Goal: Task Accomplishment & Management: Complete application form

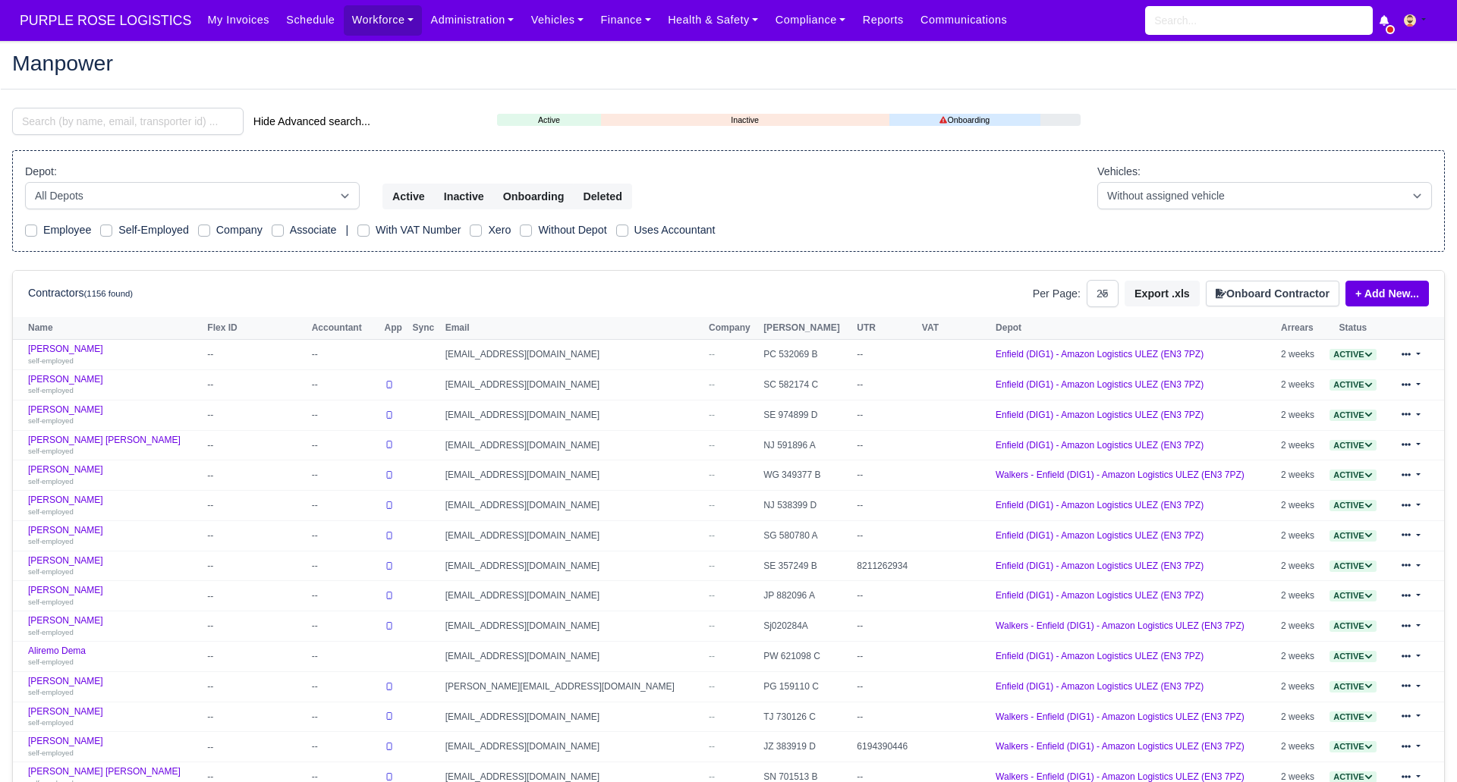
select select "25"
click at [1260, 291] on button "Onboard Contractor" at bounding box center [1273, 294] width 134 height 26
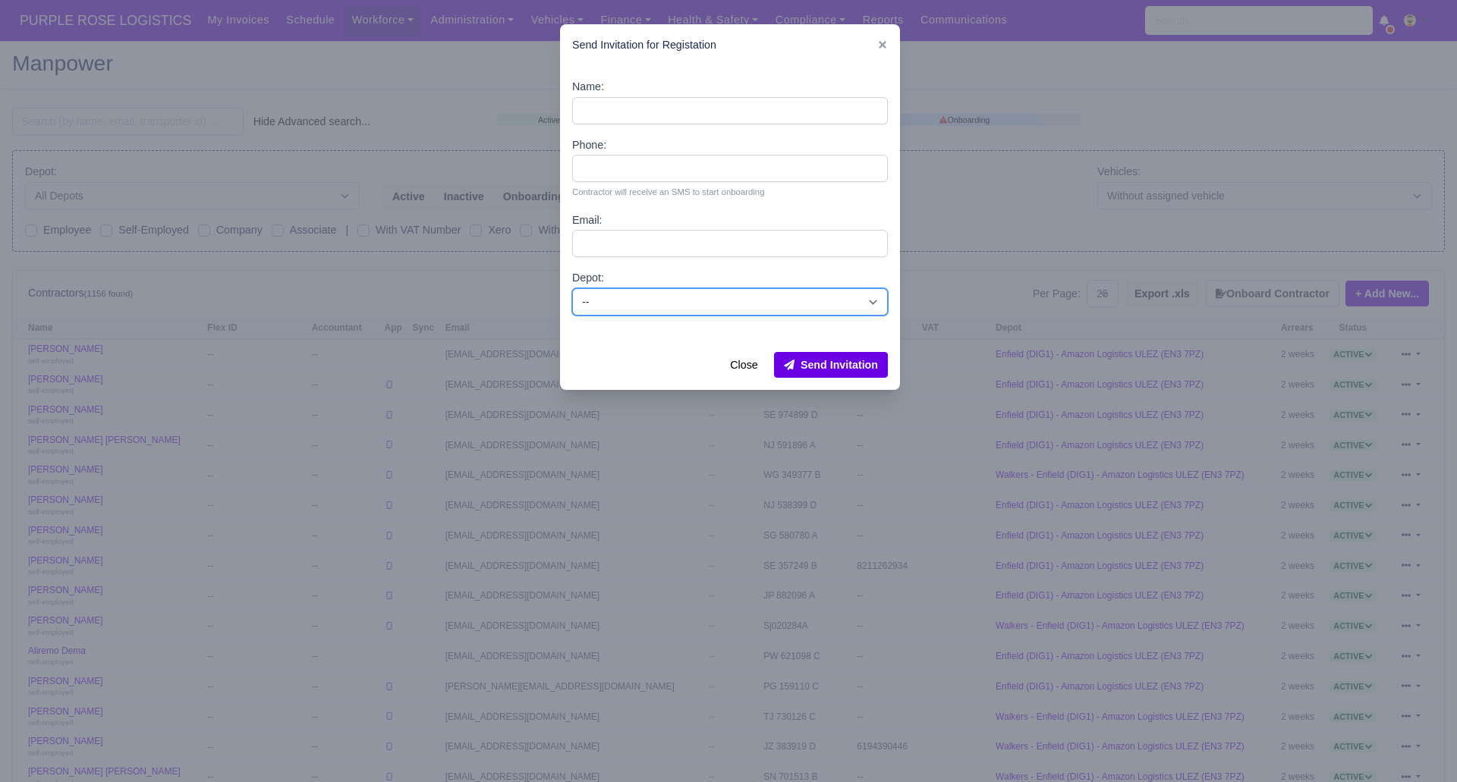
click at [643, 297] on select "-- Enfield (DIG1) - Amazon Logistics ULEZ (EN3 7PZ) Harlow (DHW1) - Amazon Logi…" at bounding box center [730, 301] width 316 height 27
select select "1"
click at [572, 288] on select "-- Enfield (DIG1) - Amazon Logistics ULEZ (EN3 7PZ) Harlow (DHW1) - Amazon Logi…" at bounding box center [730, 301] width 316 height 27
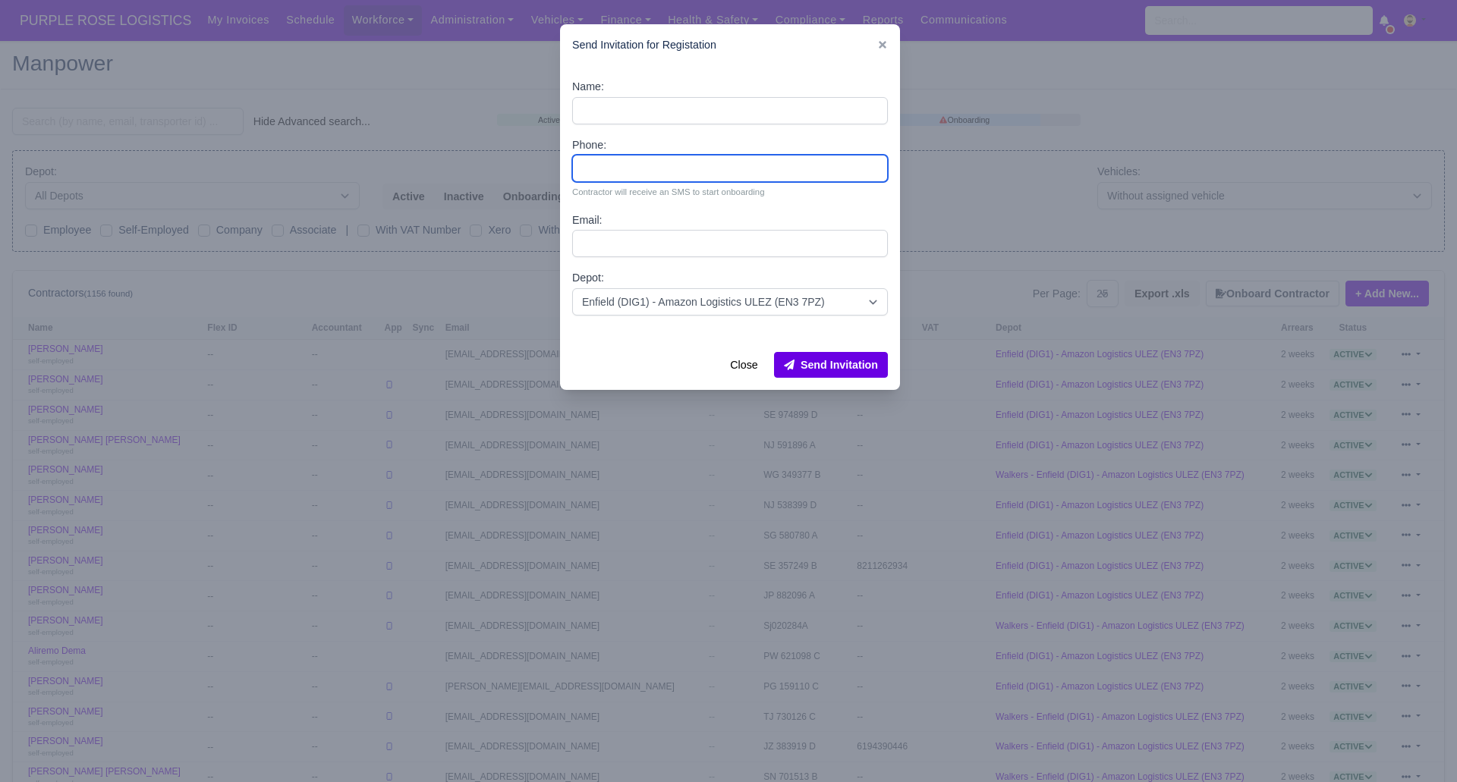
paste input "7862023570"
type input "7862023570"
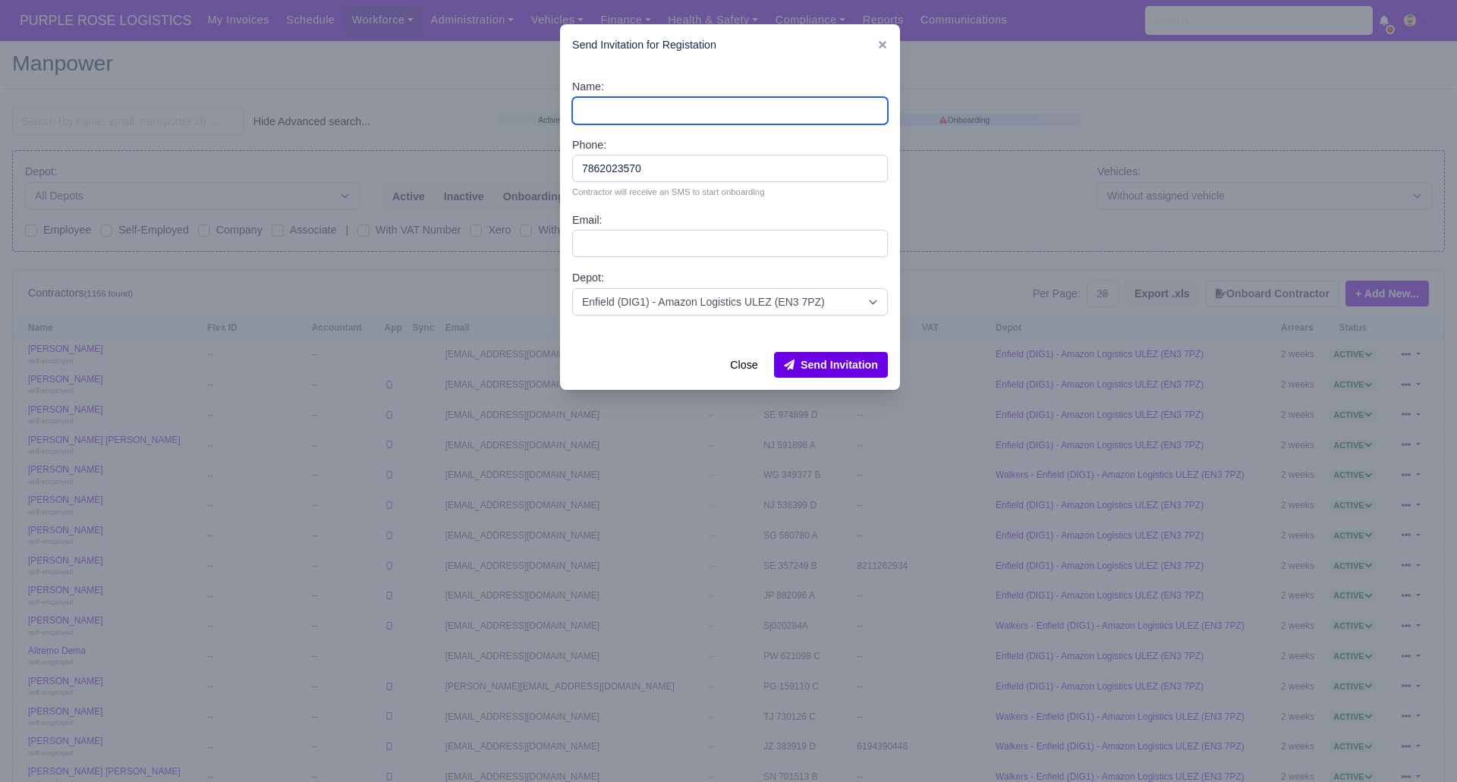
click at [624, 108] on input "Name:" at bounding box center [730, 110] width 316 height 27
paste input "Artan Stolla"
type input "Artan Stolla"
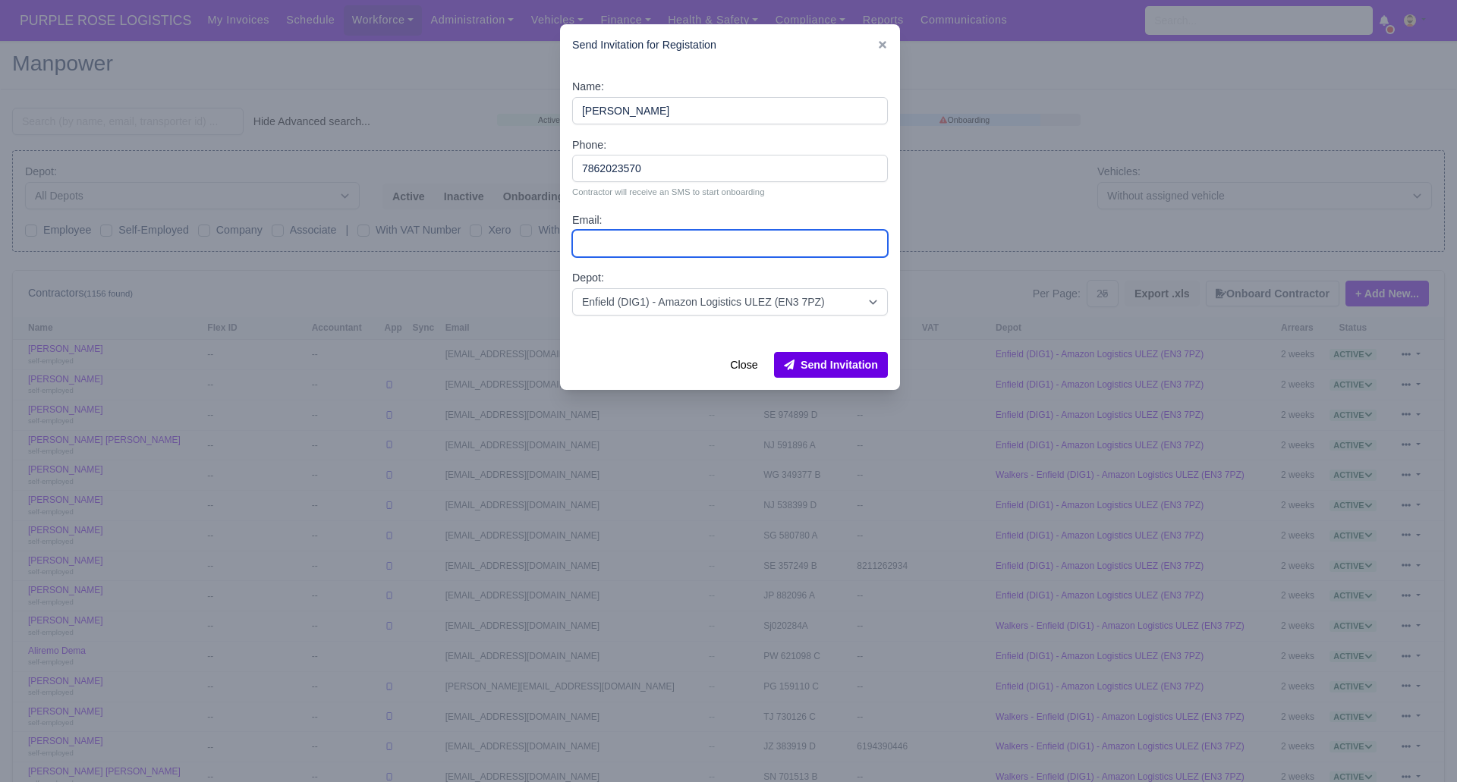
click at [639, 249] on input "Email:" at bounding box center [730, 243] width 316 height 27
paste input "artanstolla@outlook.com"
type input "artanstolla@outlook.com"
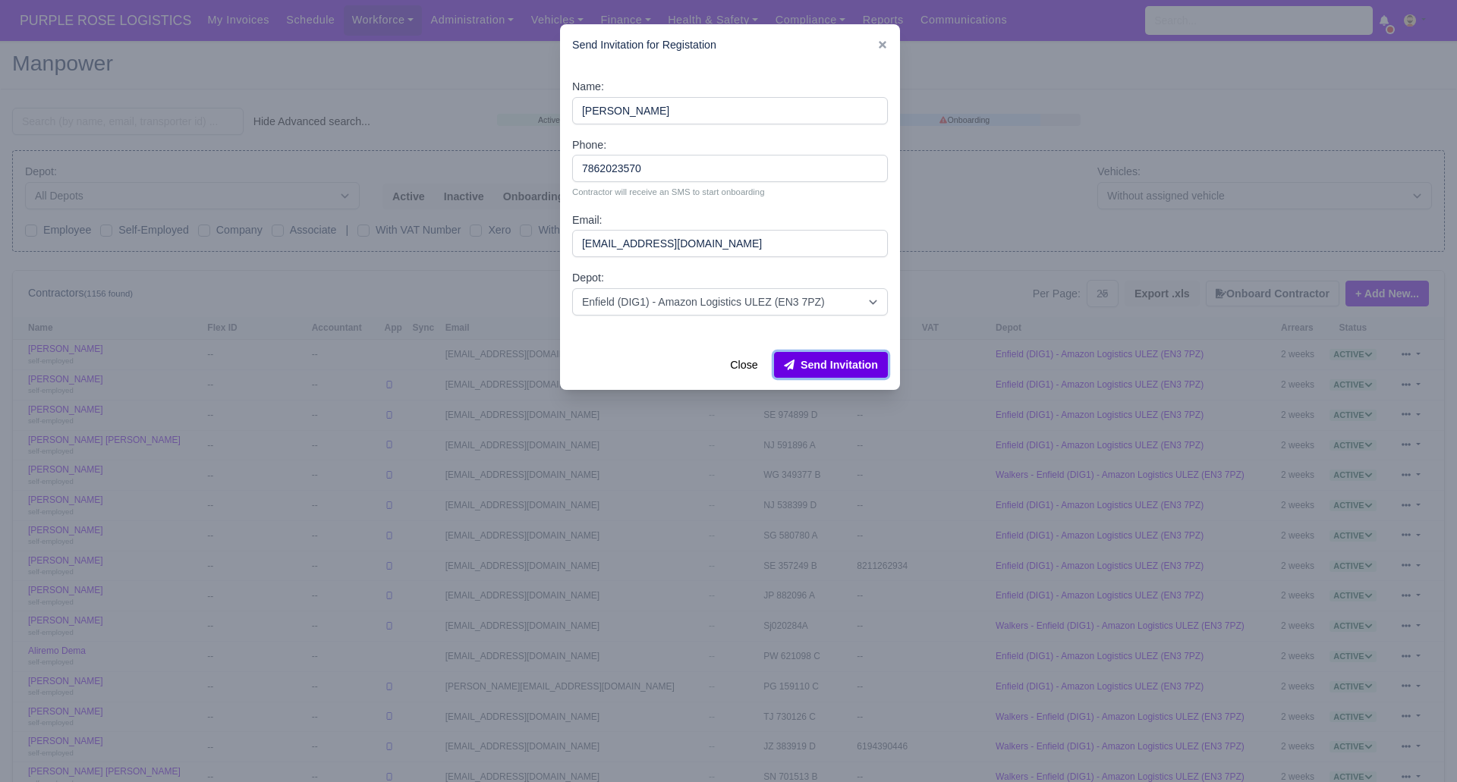
click at [843, 360] on button "Send Invitation" at bounding box center [831, 365] width 114 height 26
click at [205, 121] on div at bounding box center [728, 391] width 1457 height 782
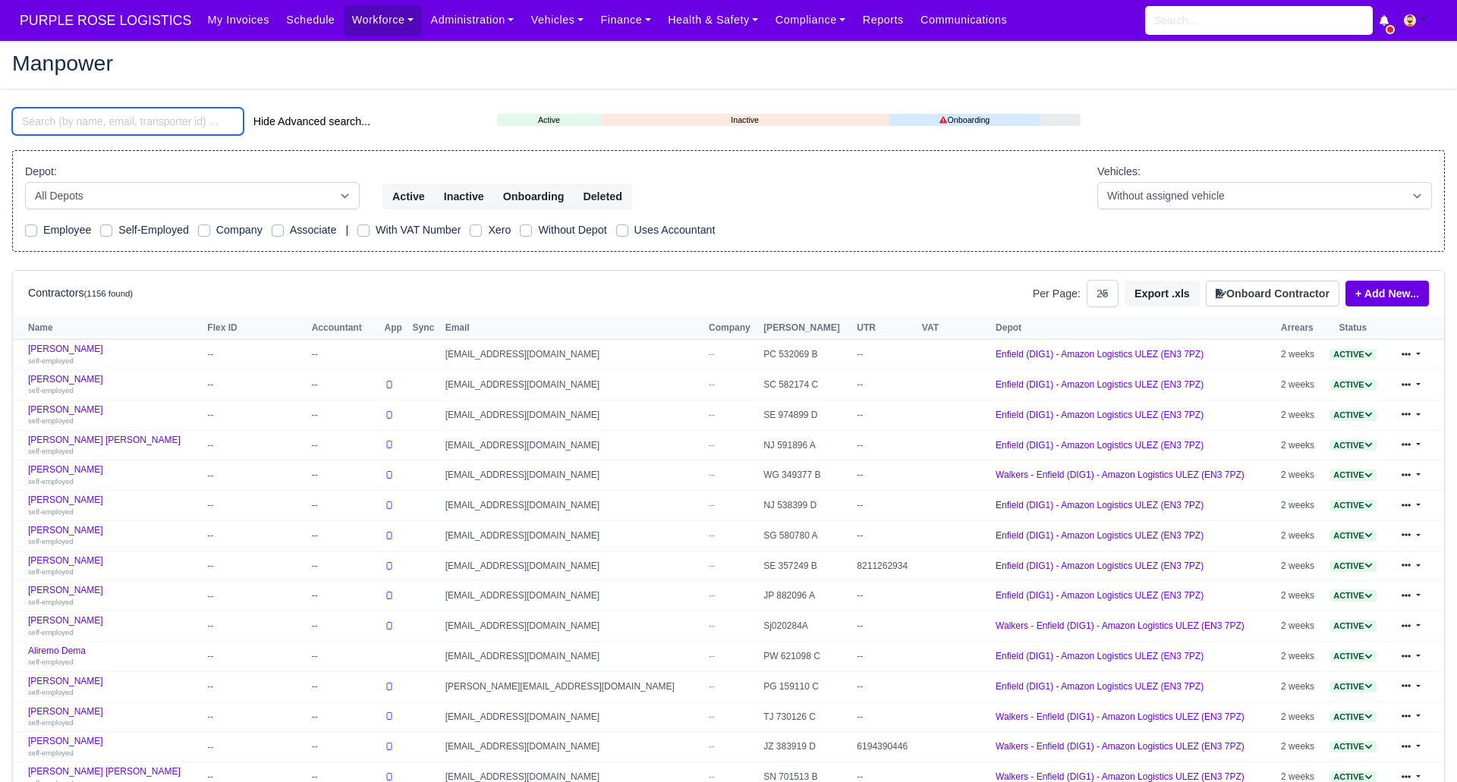
click at [188, 121] on input "search" at bounding box center [127, 121] width 231 height 27
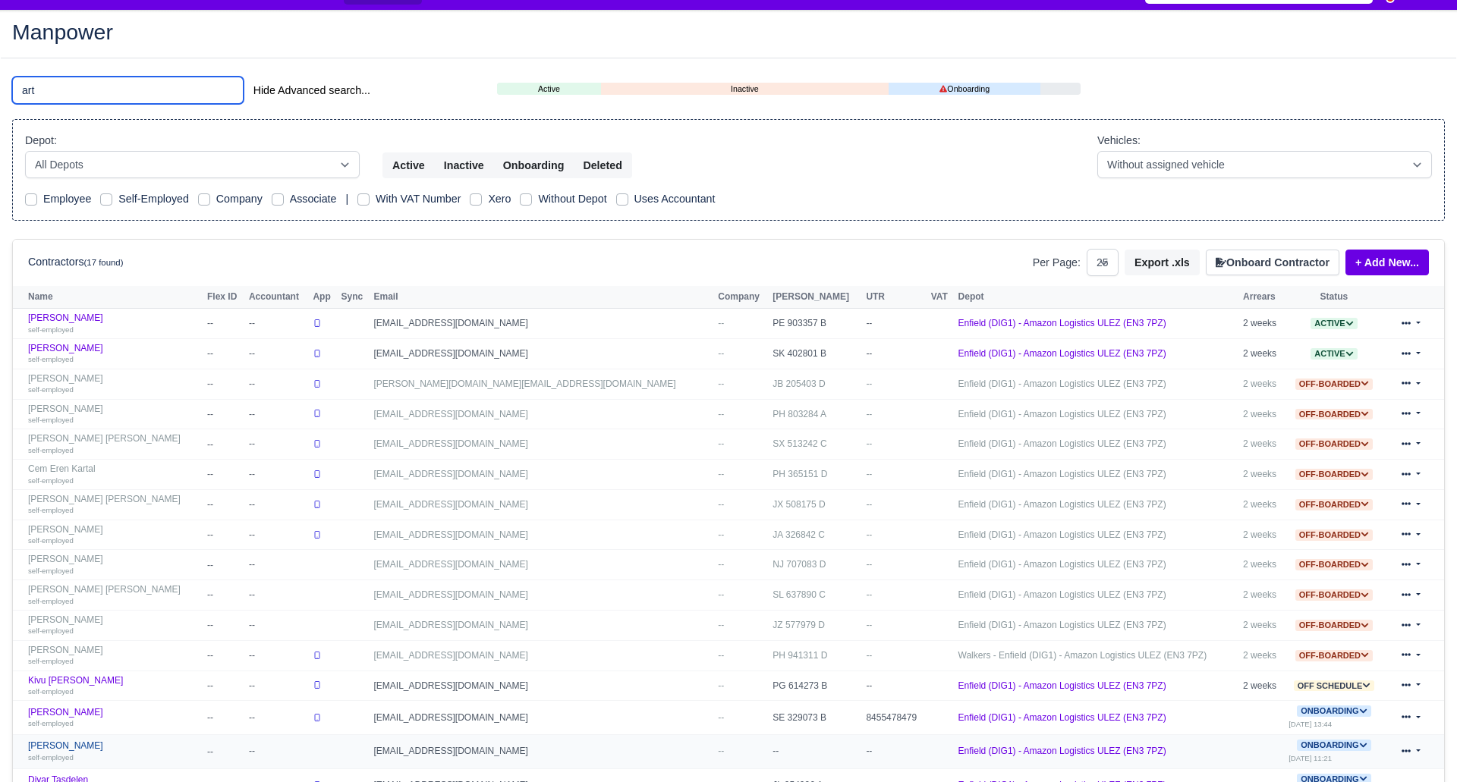
scroll to position [30, 0]
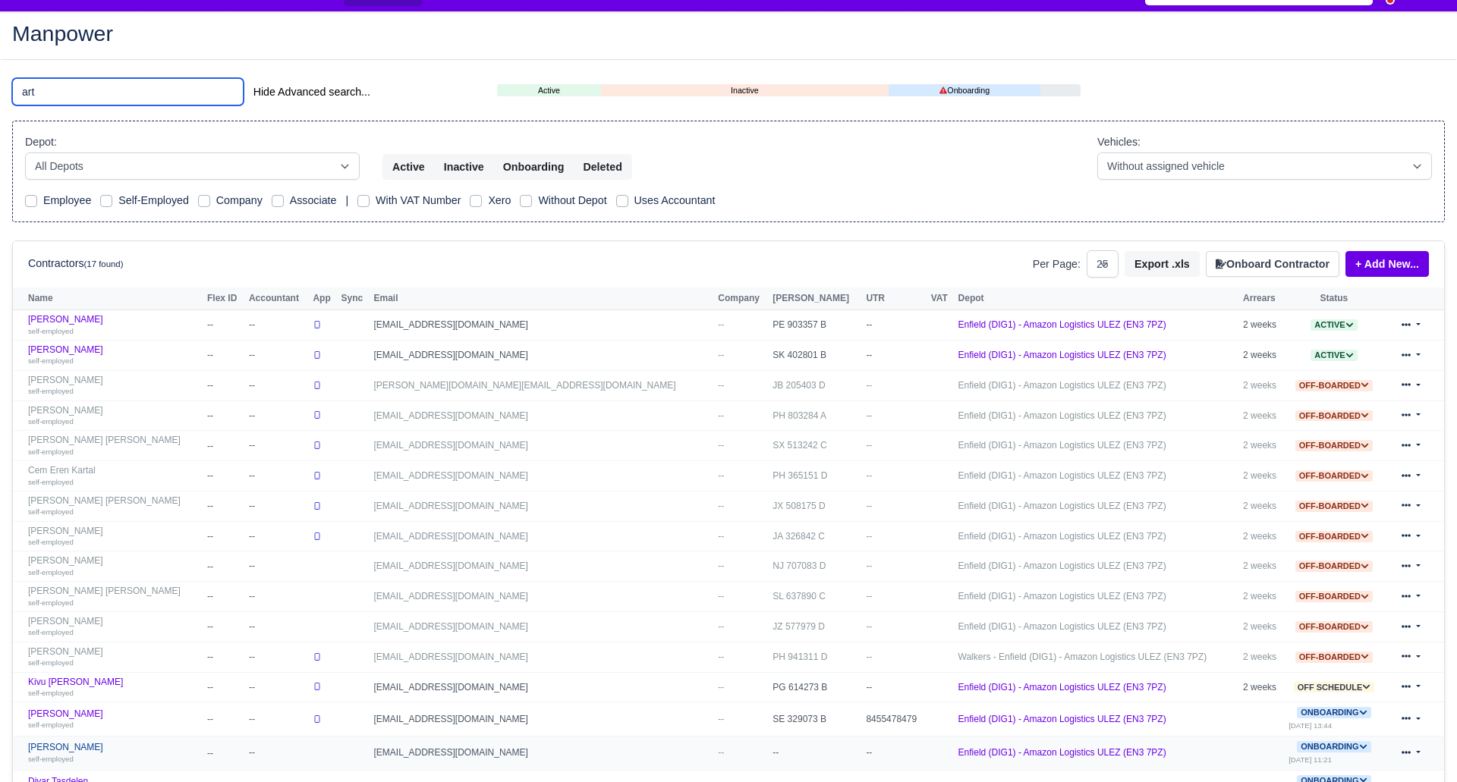
type input "art"
click at [55, 745] on link "Artan Stolla self-employed" at bounding box center [113, 753] width 171 height 22
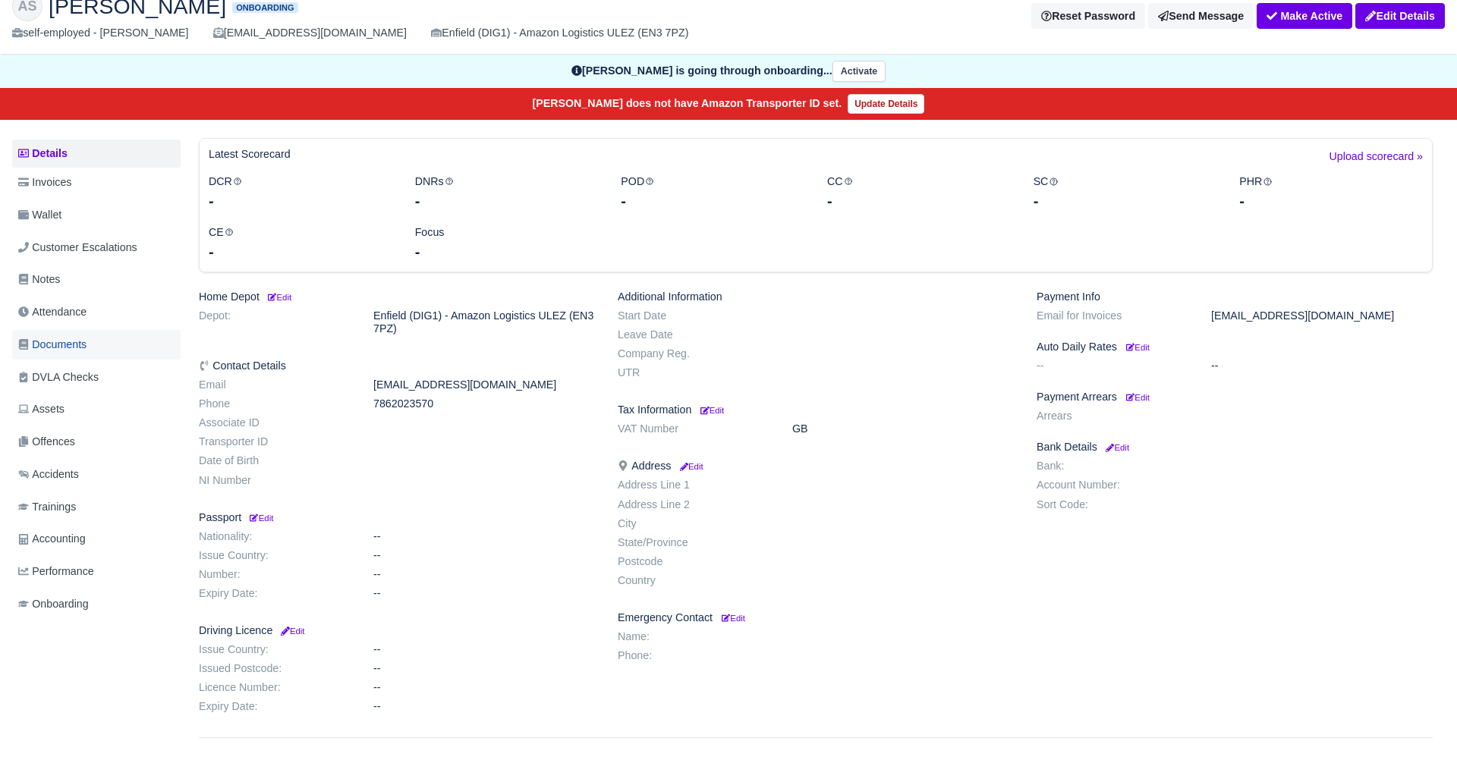
scroll to position [85, 0]
click at [74, 347] on span "Documents" at bounding box center [52, 344] width 68 height 17
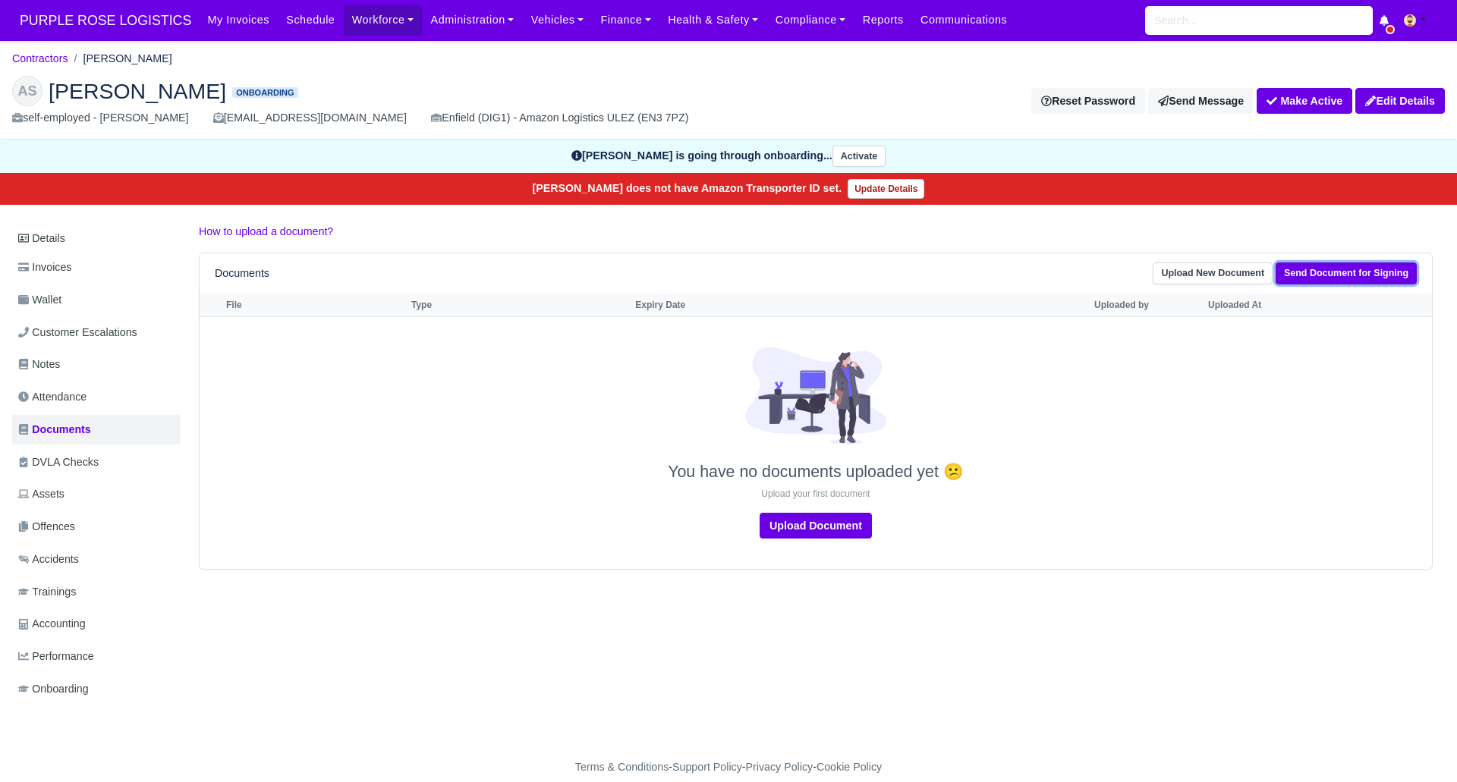
click at [1342, 271] on link "Send Document for Signing" at bounding box center [1345, 274] width 141 height 22
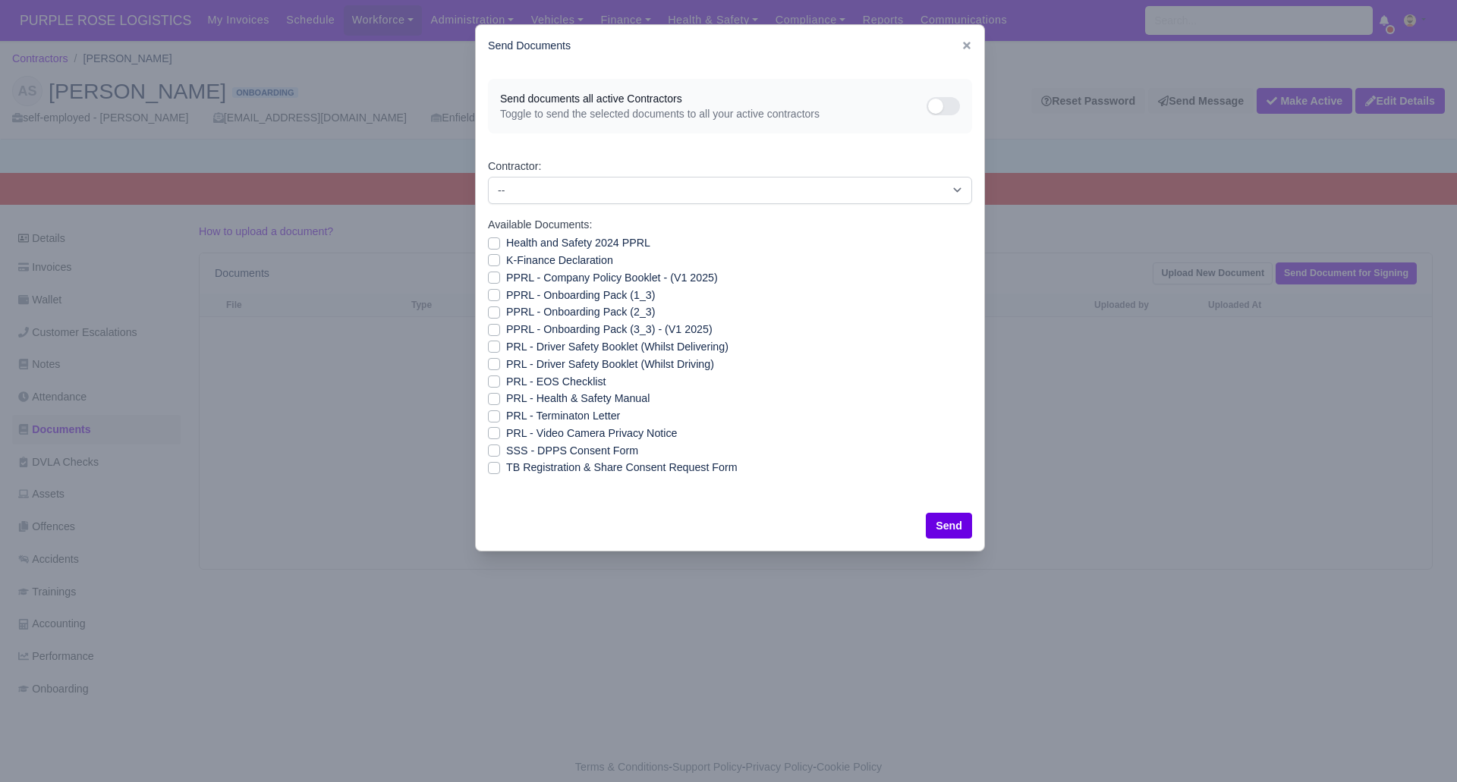
click at [506, 446] on label "SSS - DPPS Consent Form" at bounding box center [572, 450] width 132 height 17
click at [493, 446] on input "SSS - DPPS Consent Form" at bounding box center [494, 448] width 12 height 12
checkbox input "true"
click at [954, 524] on button "Send" at bounding box center [949, 526] width 46 height 26
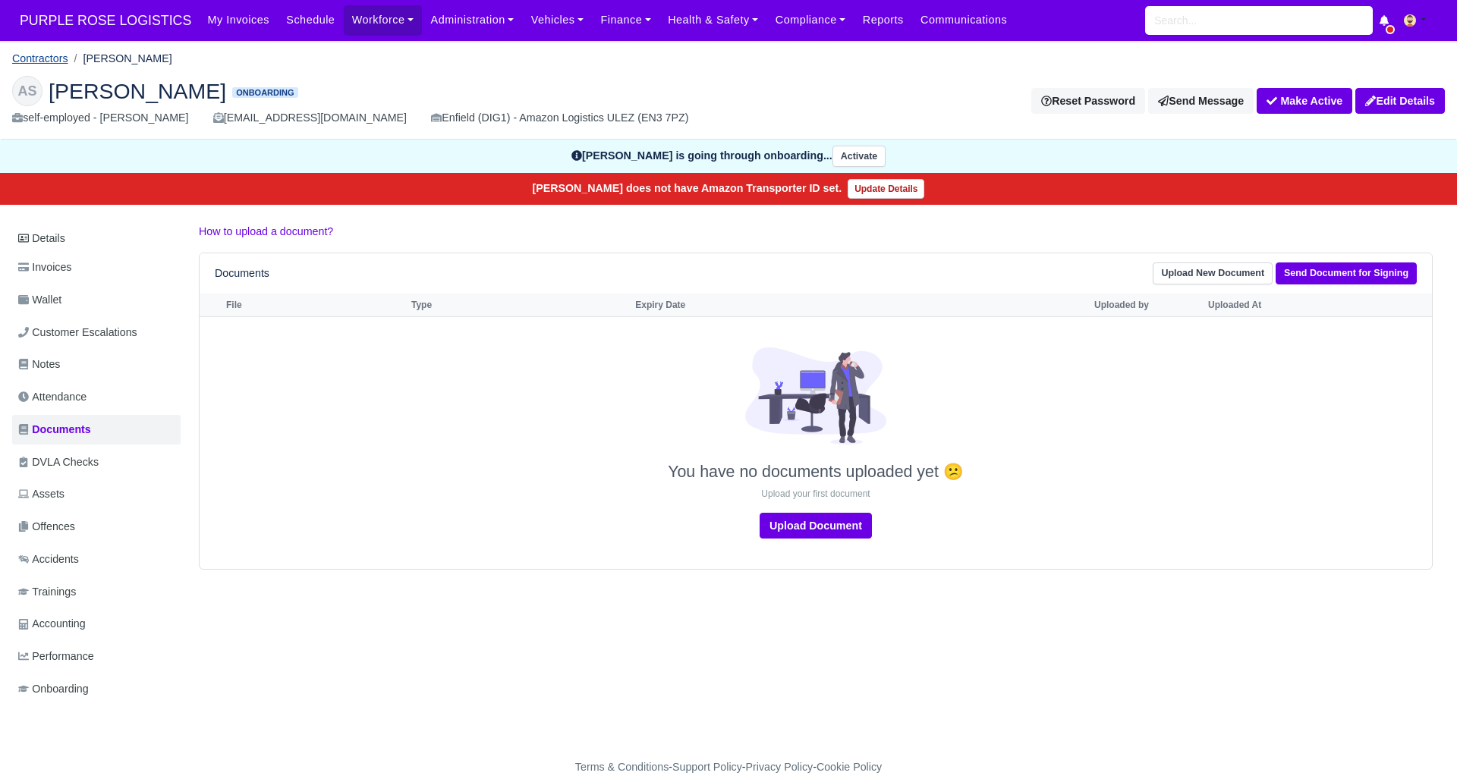
click at [50, 54] on link "Contractors" at bounding box center [40, 58] width 56 height 12
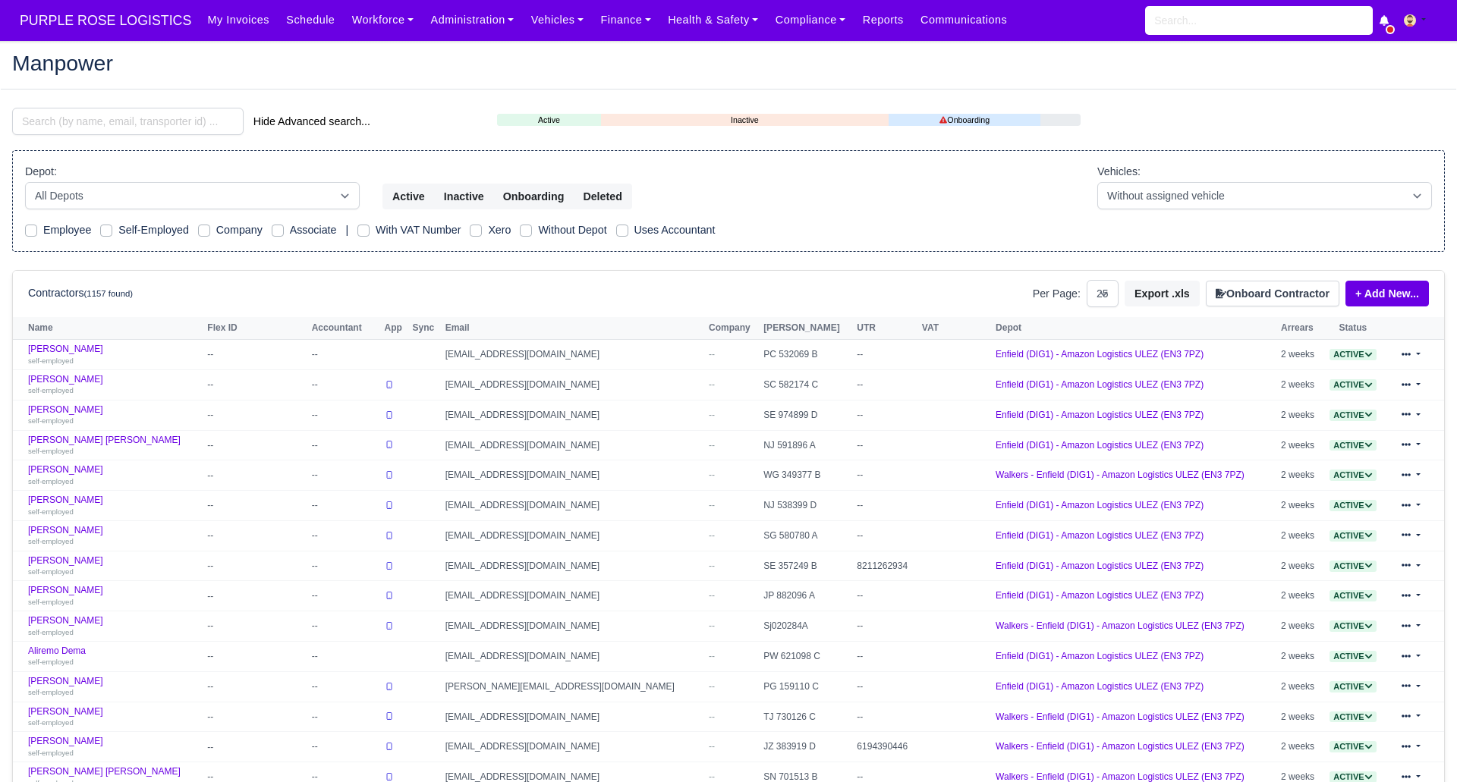
select select "25"
click at [1257, 288] on button "Onboard Contractor" at bounding box center [1273, 294] width 134 height 26
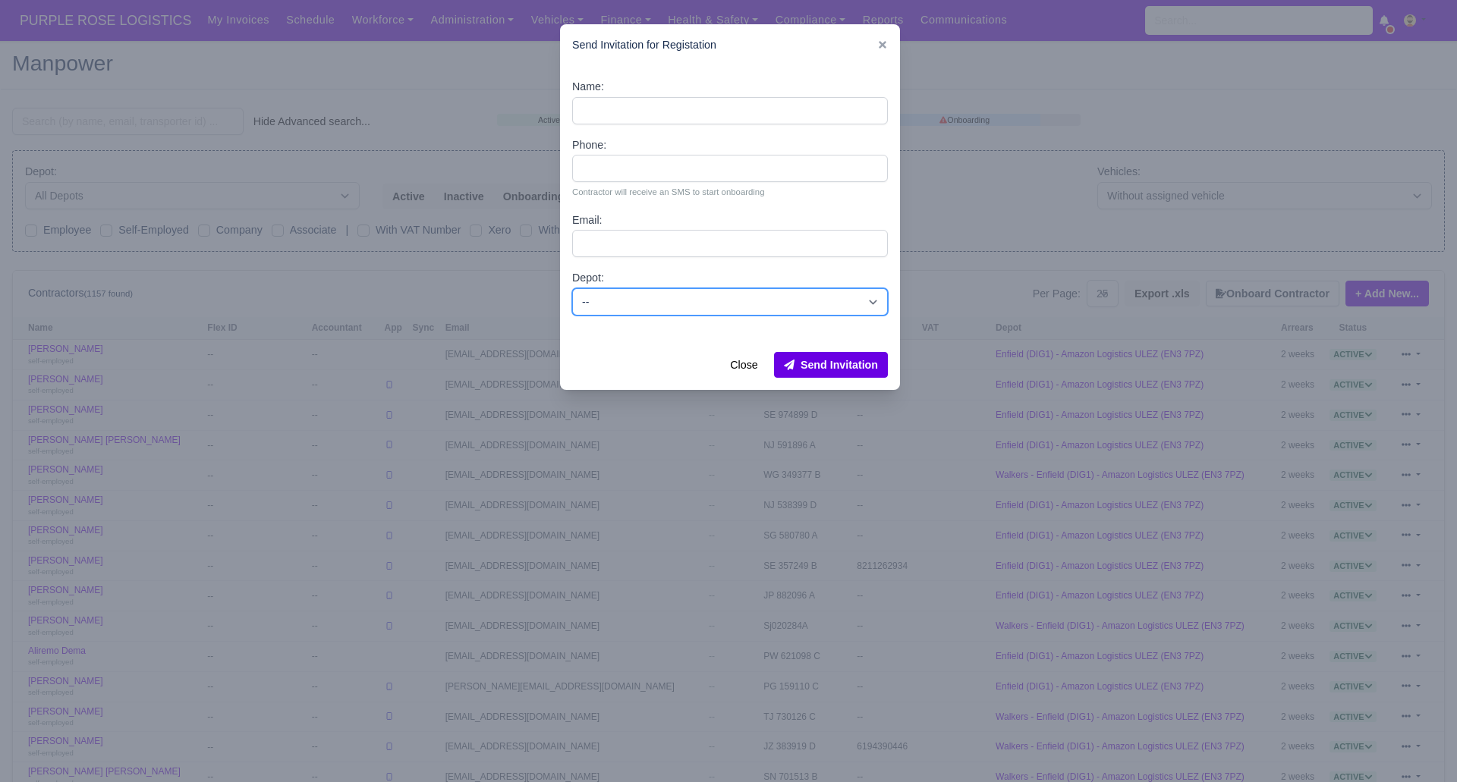
click at [652, 300] on select "-- Enfield (DIG1) - Amazon Logistics ULEZ (EN3 7PZ) Harlow (DHW1) - Amazon Logi…" at bounding box center [730, 301] width 316 height 27
select select "1"
click at [572, 288] on select "-- Enfield (DIG1) - Amazon Logistics ULEZ (EN3 7PZ) Harlow (DHW1) - Amazon Logi…" at bounding box center [730, 301] width 316 height 27
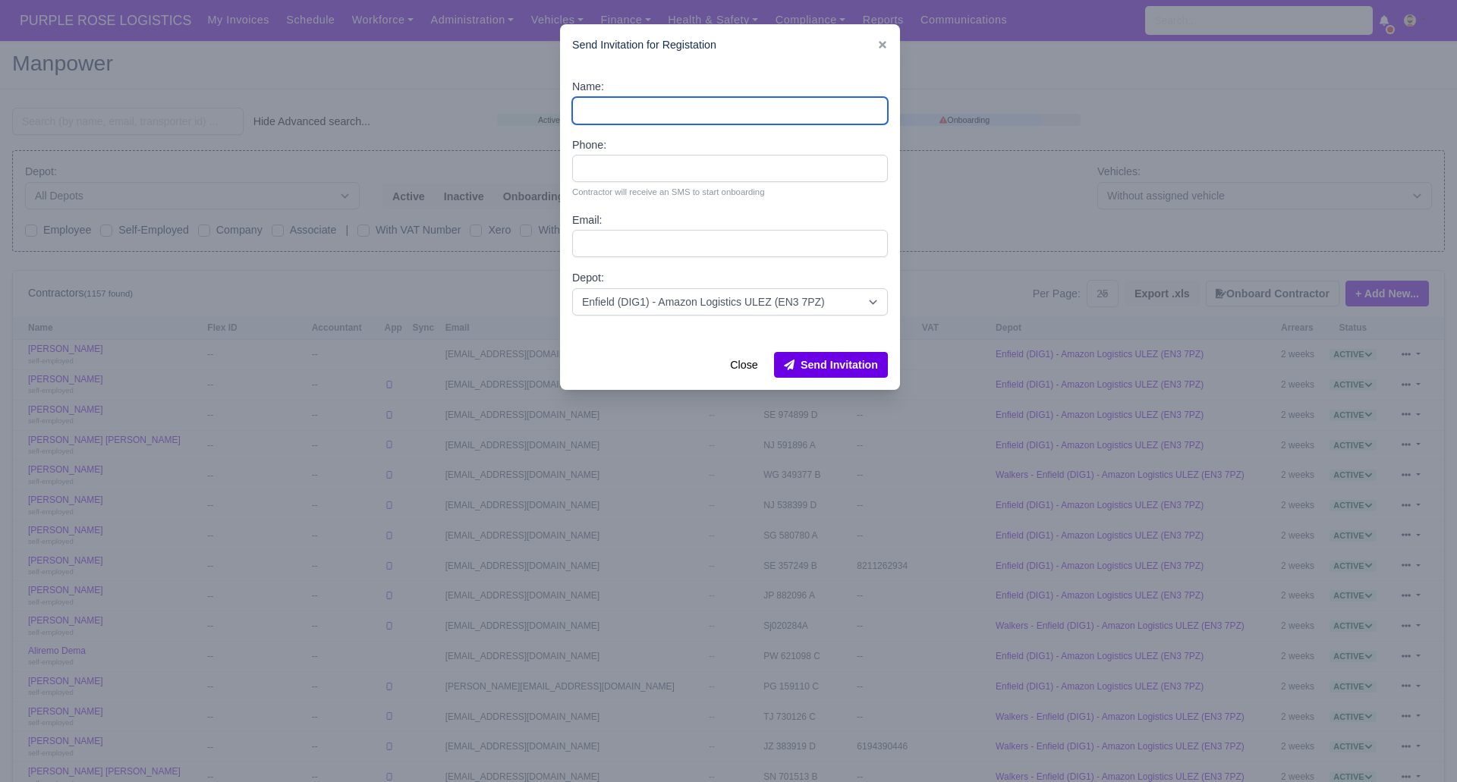
paste input "[PERSON_NAME]"
type input "[PERSON_NAME]"
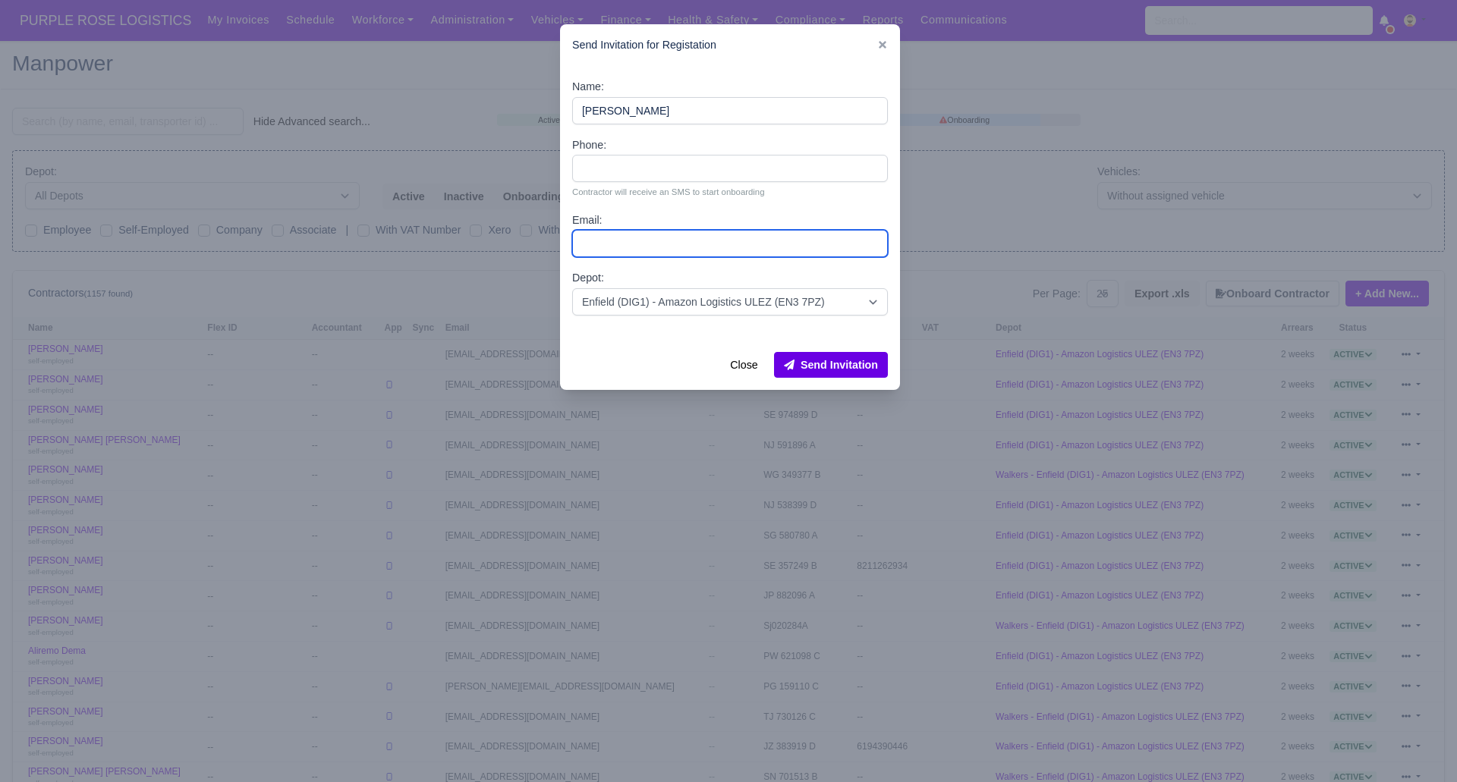
click at [653, 244] on input "Email:" at bounding box center [730, 243] width 316 height 27
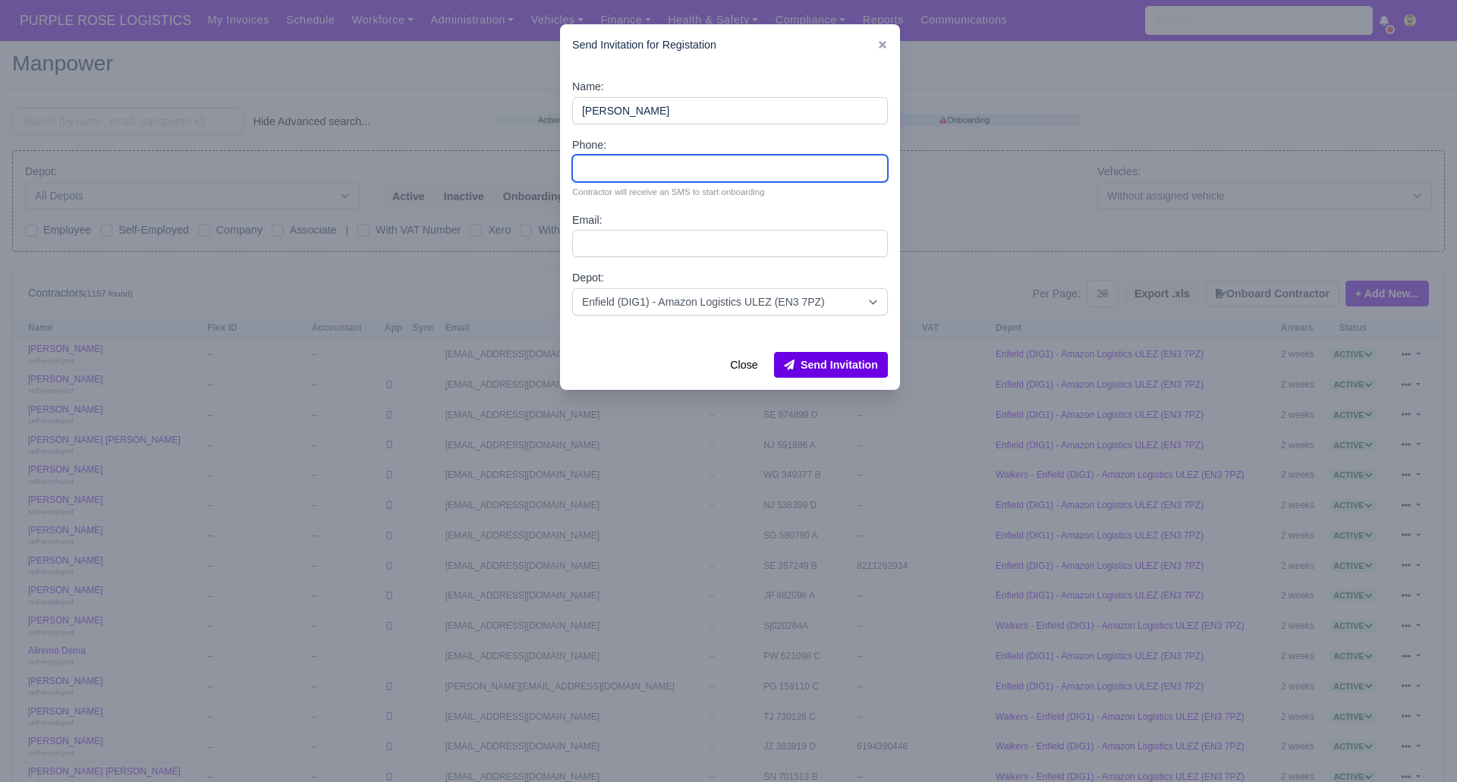
paste input "7878282740"
type input "7878282740"
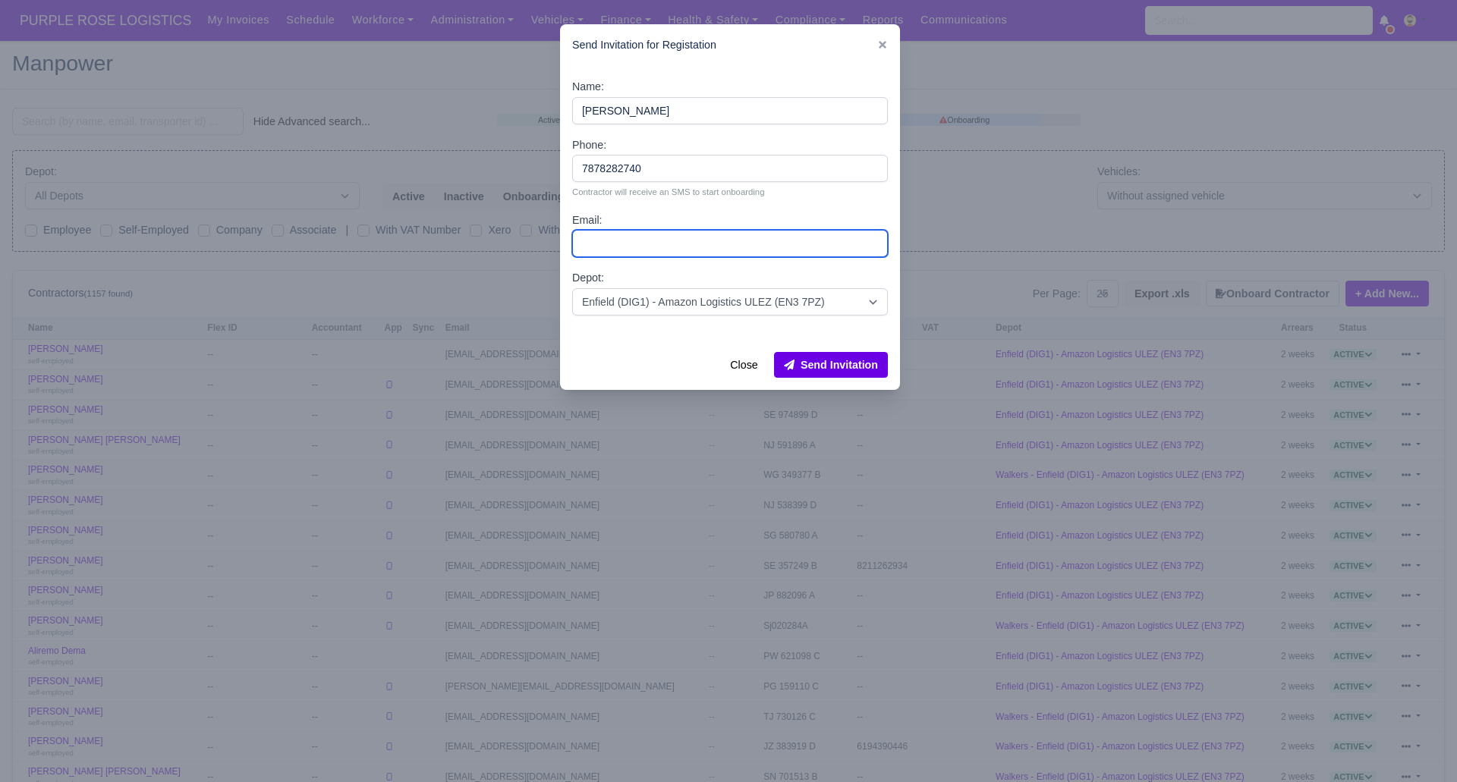
click at [608, 241] on input "Email:" at bounding box center [730, 243] width 316 height 27
paste input "[EMAIL_ADDRESS][DOMAIN_NAME]"
type input "[EMAIL_ADDRESS][DOMAIN_NAME]"
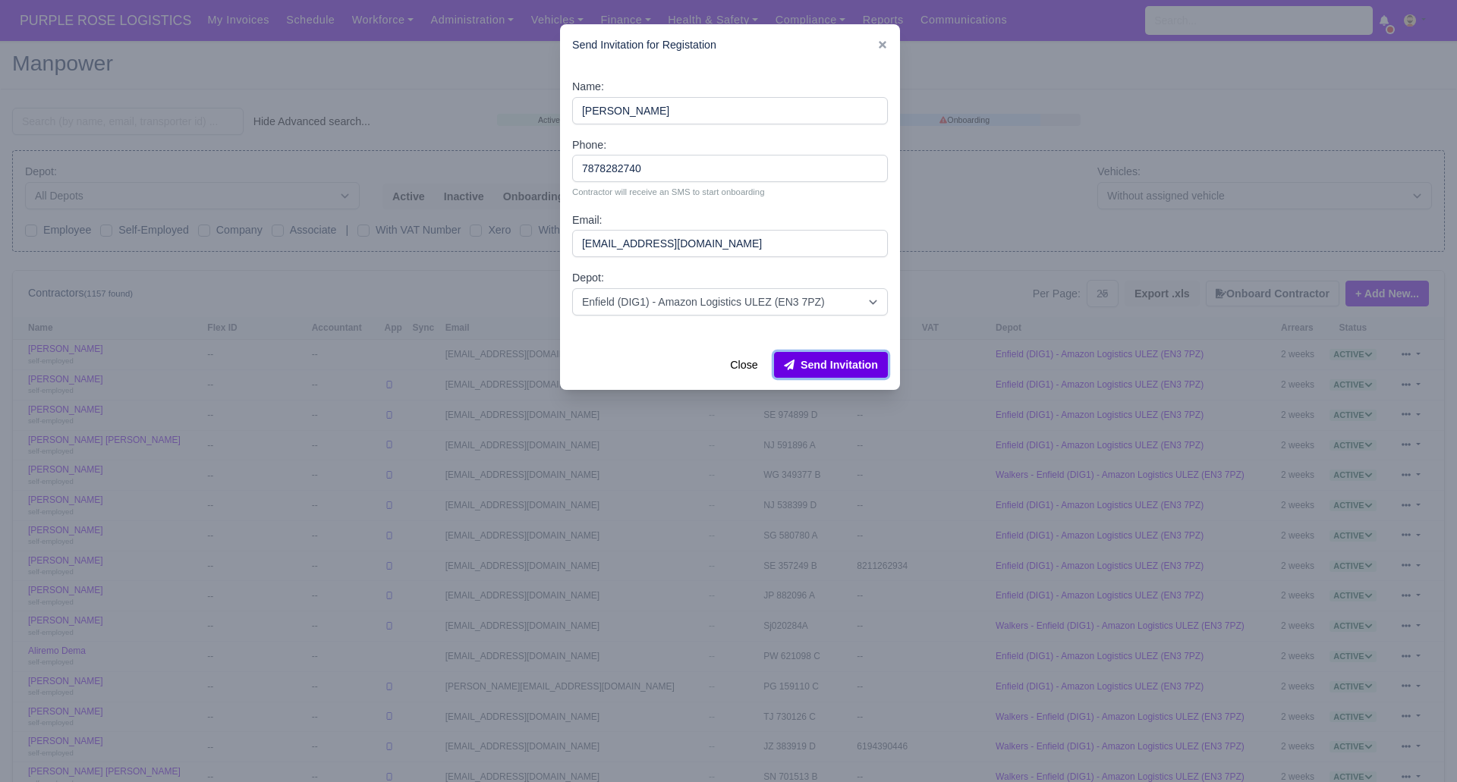
click at [800, 364] on button "Send Invitation" at bounding box center [831, 365] width 114 height 26
click at [327, 42] on div at bounding box center [728, 391] width 1457 height 782
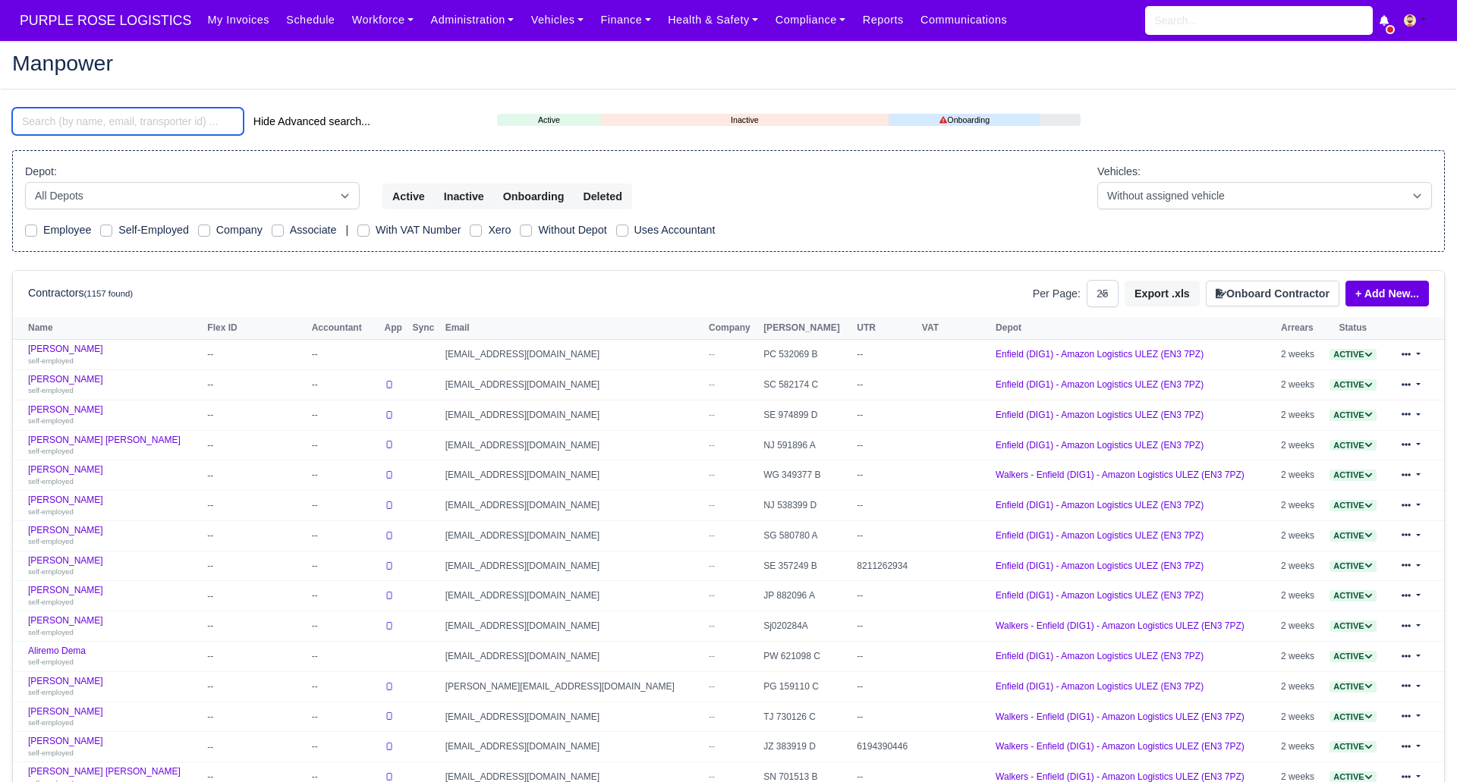
click at [152, 124] on input "search" at bounding box center [127, 121] width 231 height 27
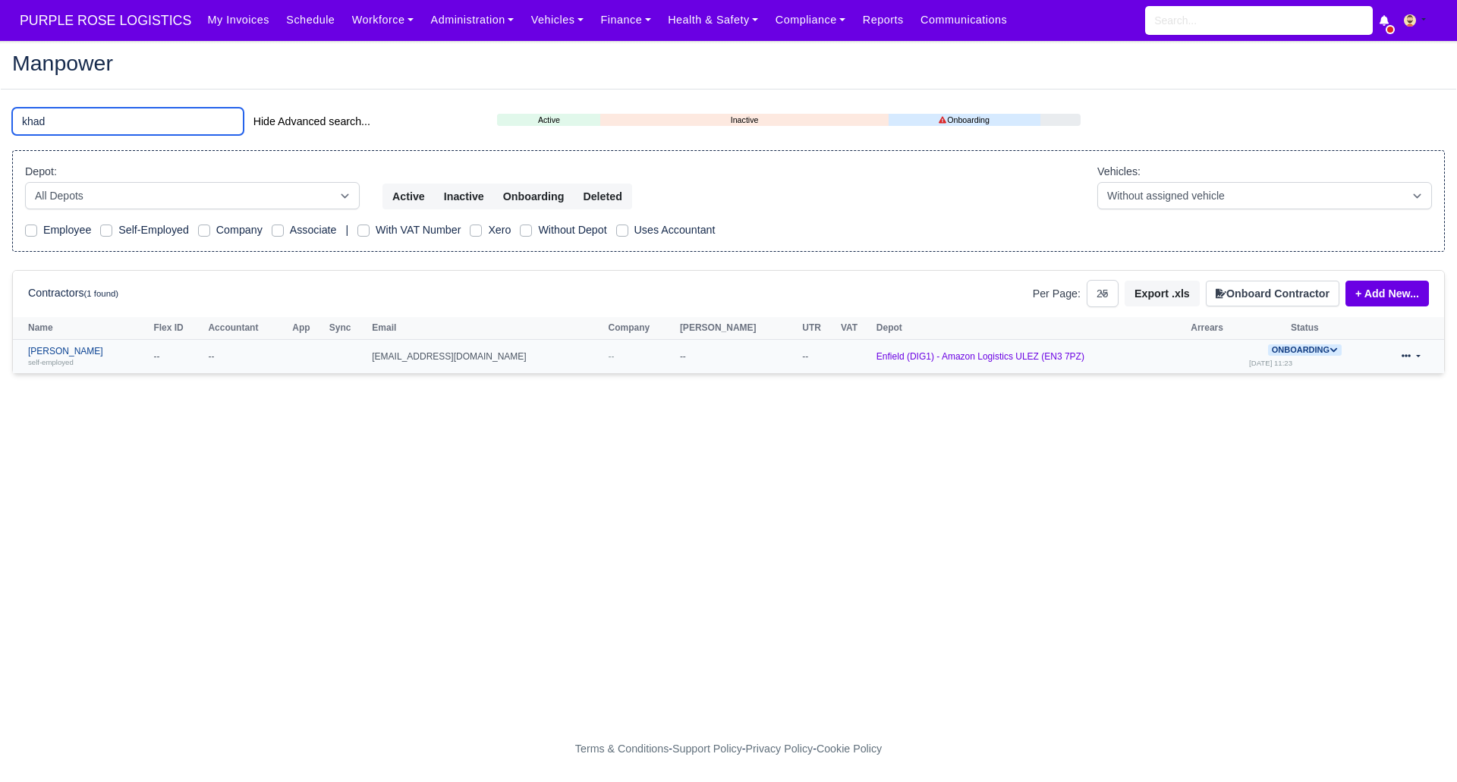
type input "khad"
click at [74, 356] on link "Mohamed Khadimi self-employed" at bounding box center [87, 357] width 118 height 22
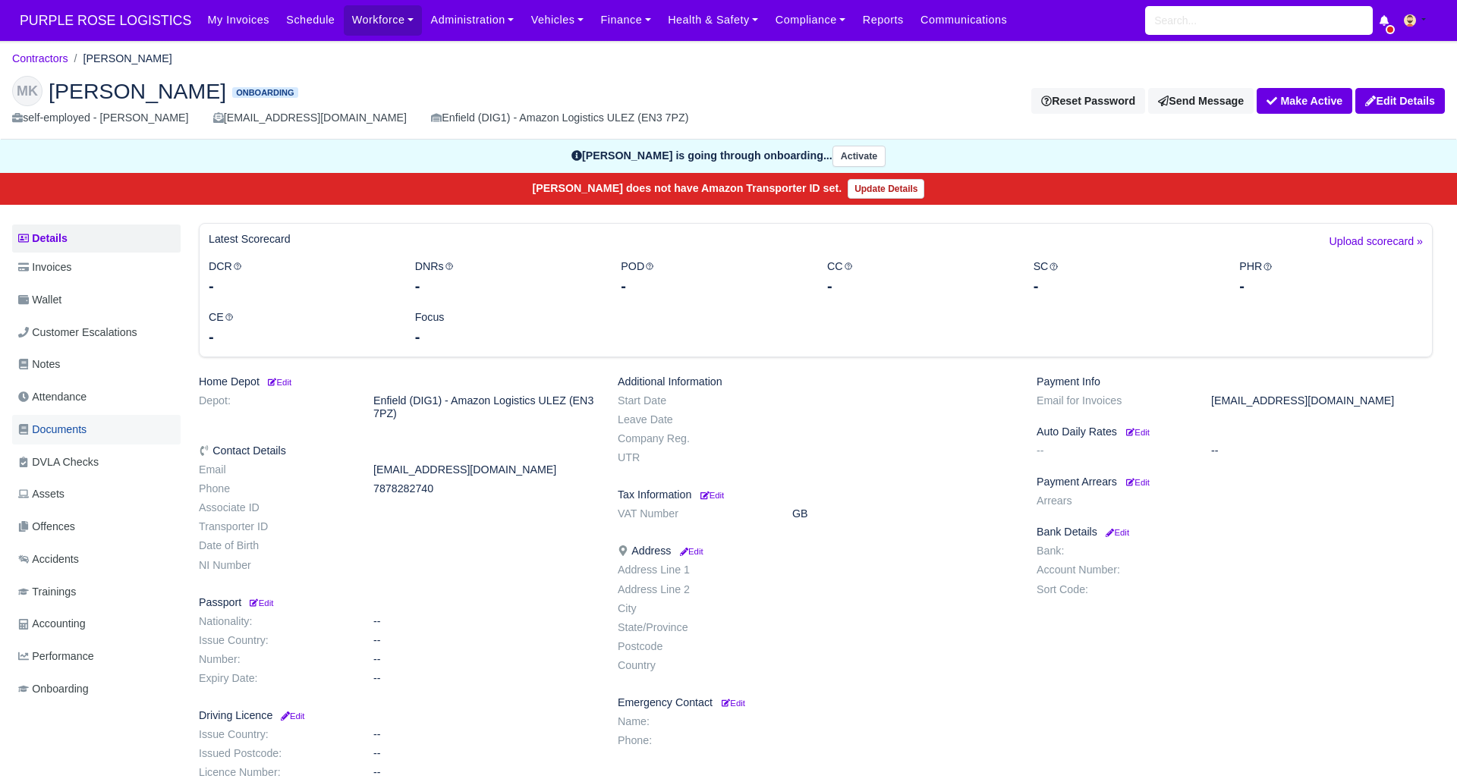
click at [73, 417] on link "Documents" at bounding box center [96, 430] width 168 height 30
click at [63, 429] on span "Documents" at bounding box center [52, 429] width 68 height 17
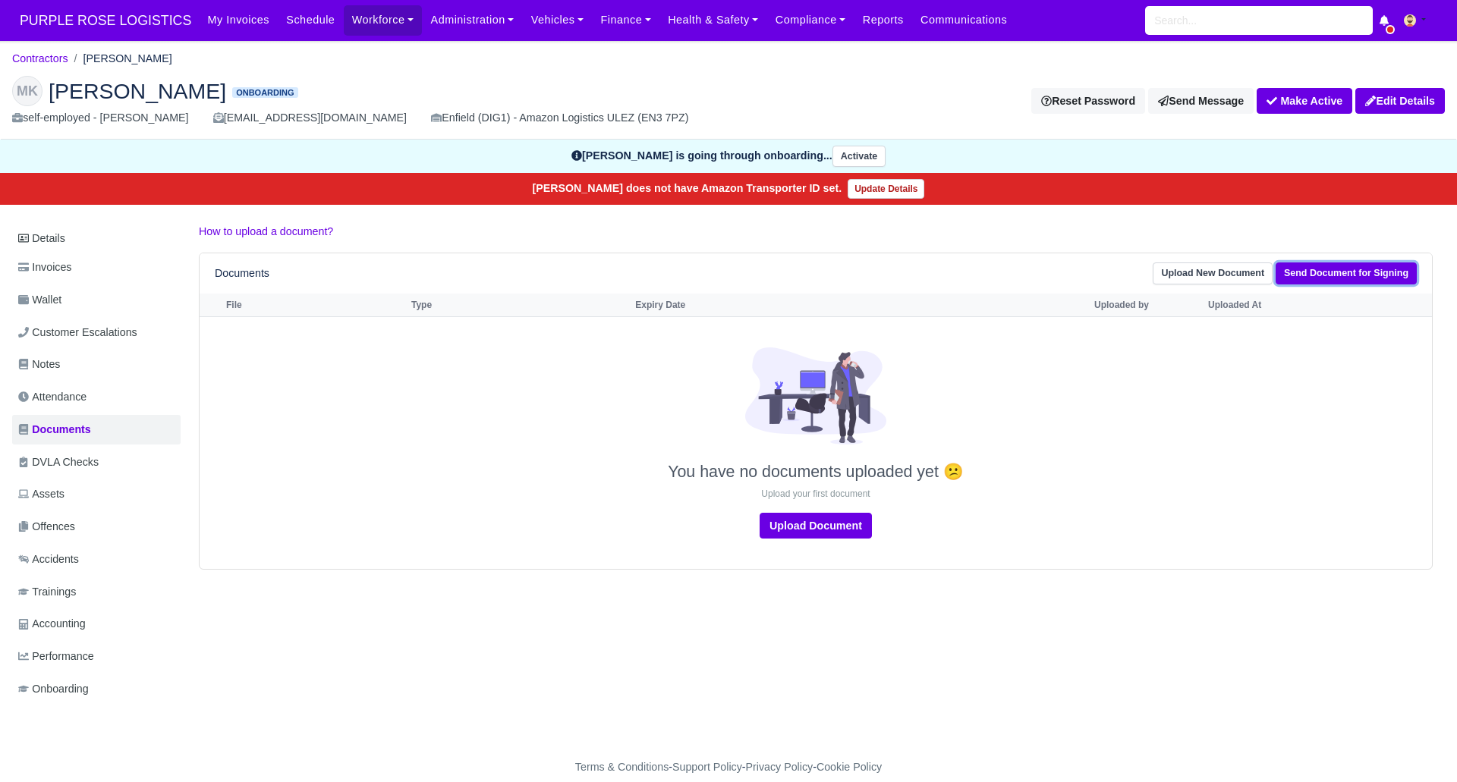
click at [1351, 271] on link "Send Document for Signing" at bounding box center [1345, 274] width 141 height 22
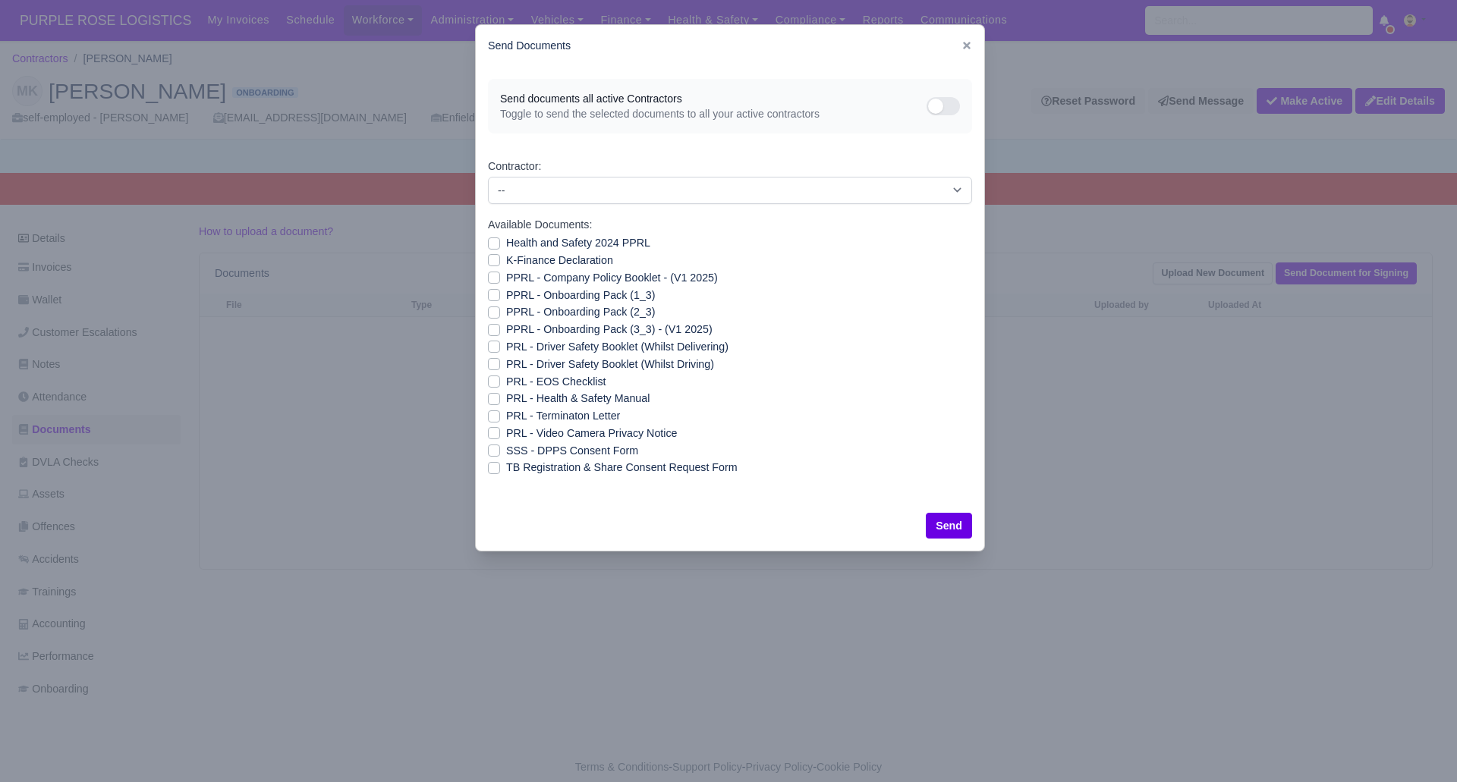
click at [506, 450] on label "SSS - DPPS Consent Form" at bounding box center [572, 450] width 132 height 17
click at [489, 450] on input "SSS - DPPS Consent Form" at bounding box center [494, 448] width 12 height 12
checkbox input "true"
click at [945, 524] on button "Send" at bounding box center [949, 526] width 46 height 26
